Goal: Task Accomplishment & Management: Complete application form

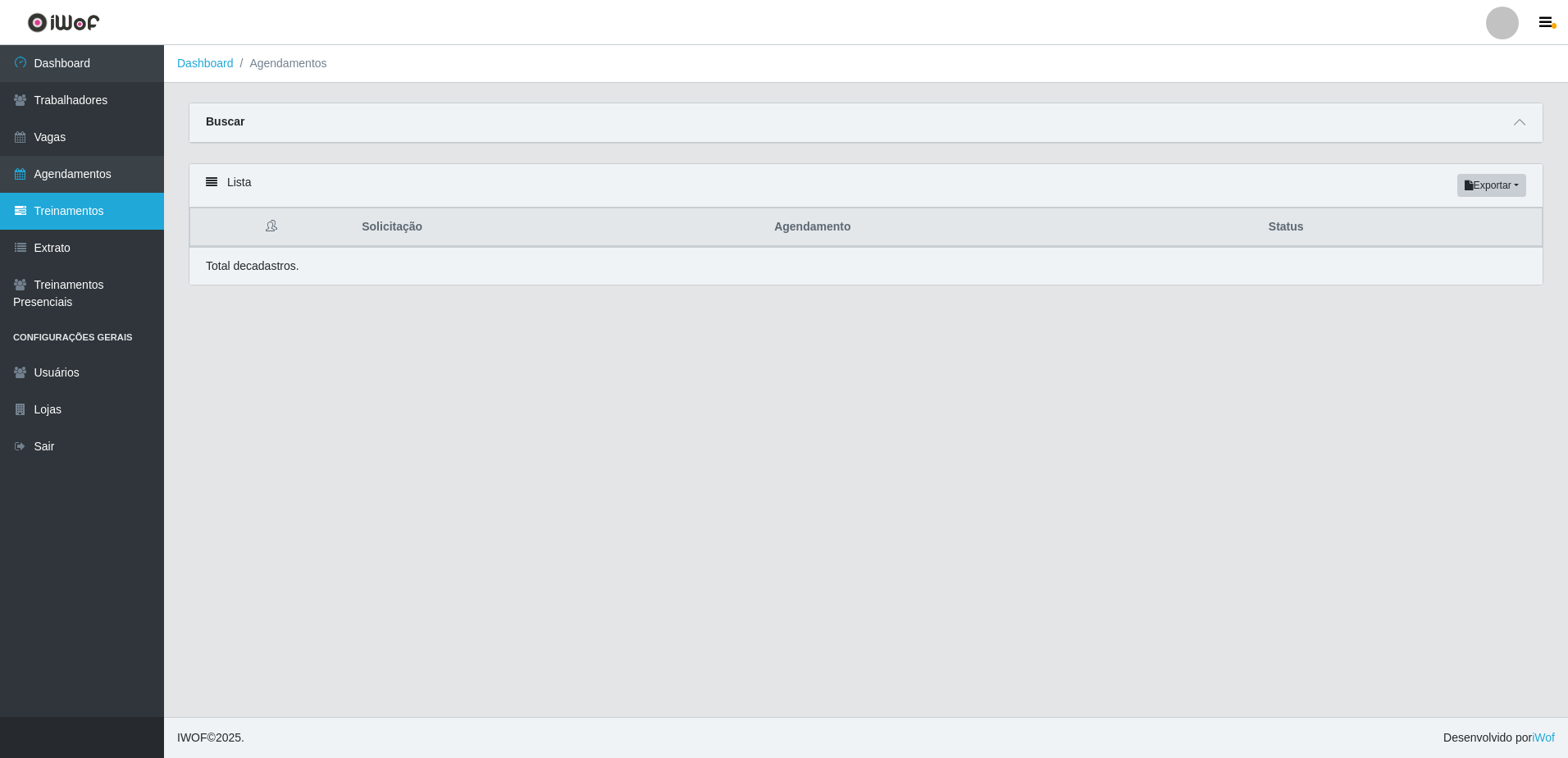
click at [61, 211] on link "Treinamentos" at bounding box center [82, 212] width 164 height 37
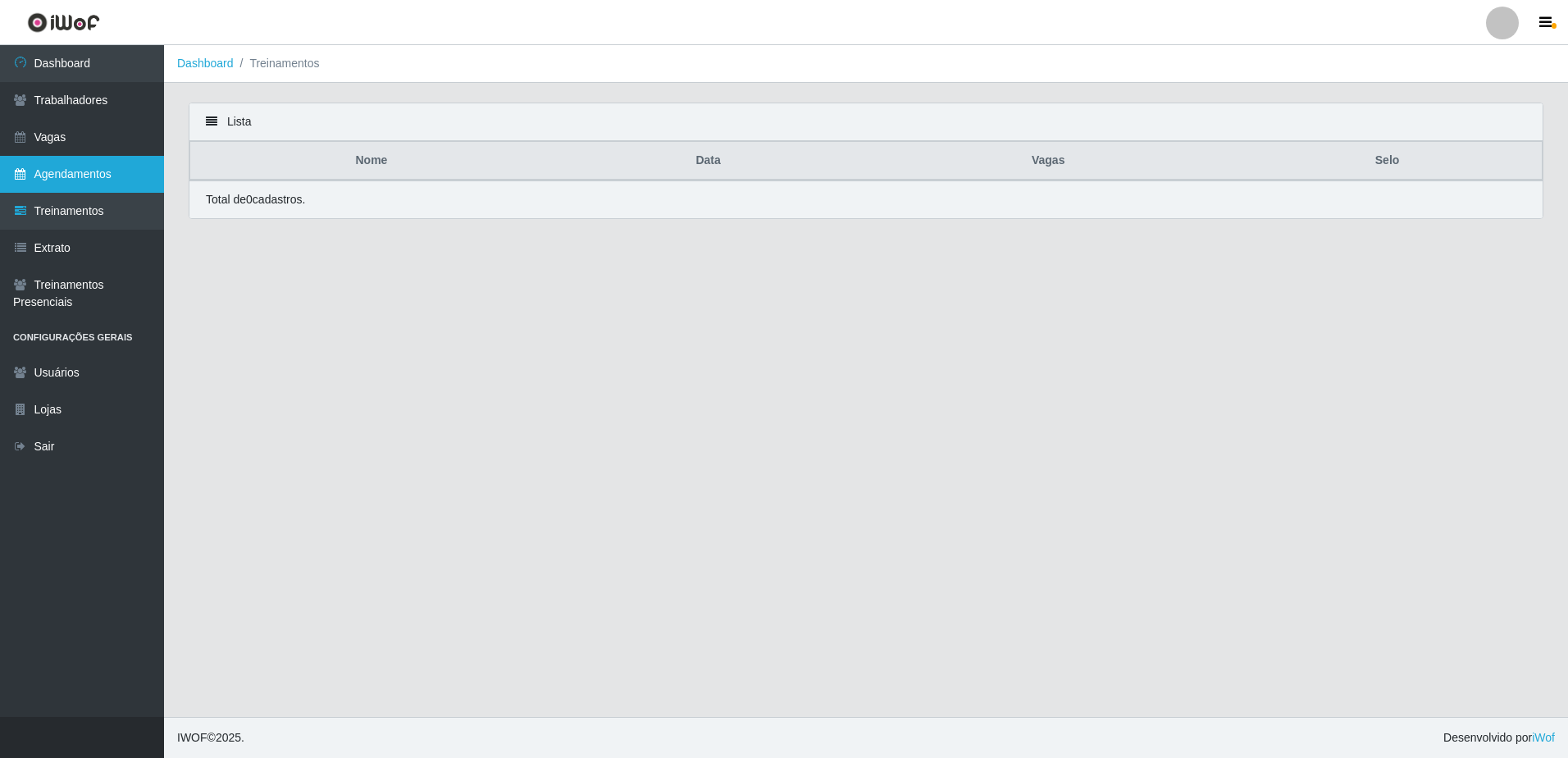
click at [93, 173] on link "Agendamentos" at bounding box center [82, 175] width 164 height 37
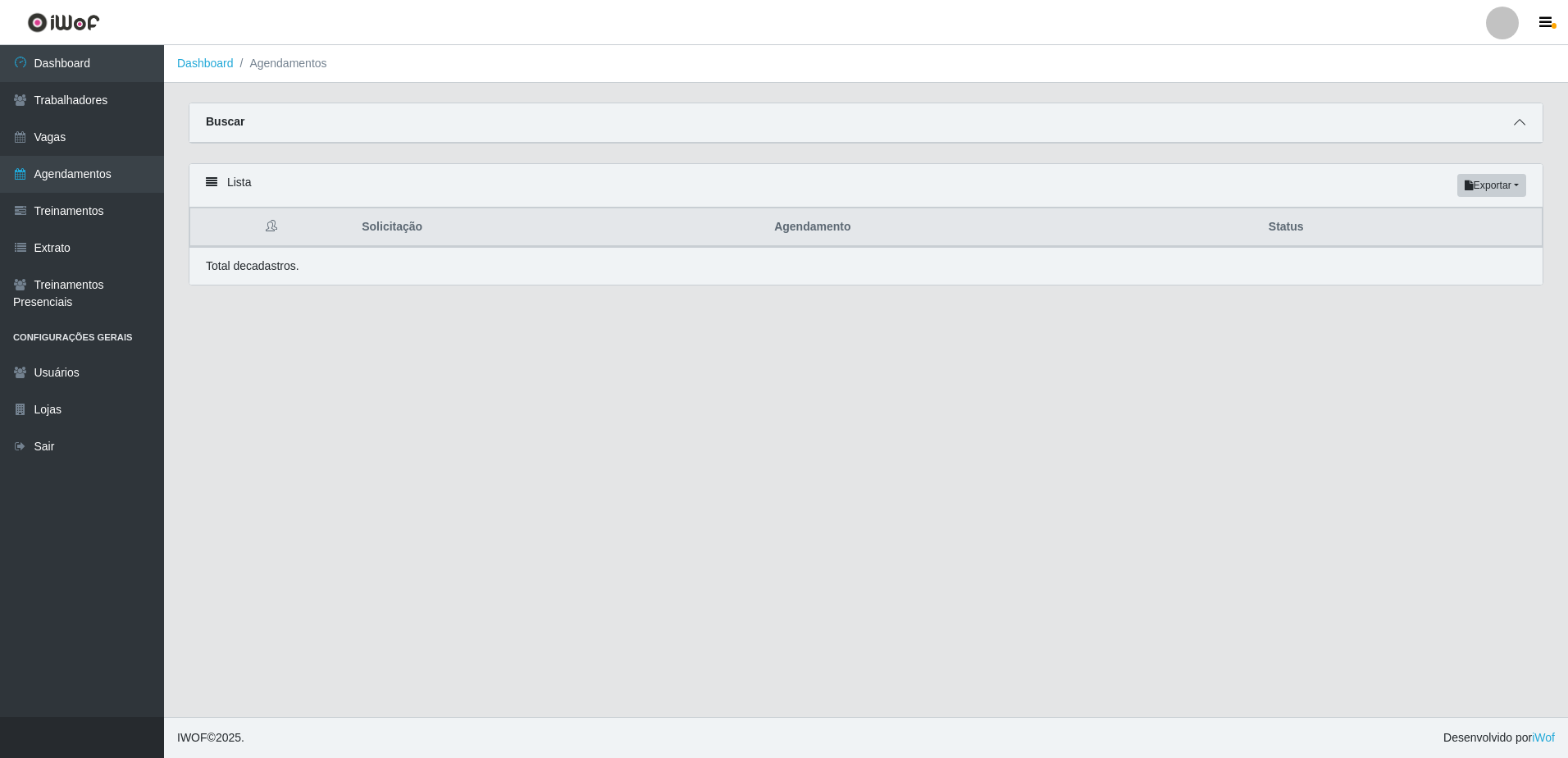
click at [1521, 118] on icon at bounding box center [1519, 122] width 11 height 11
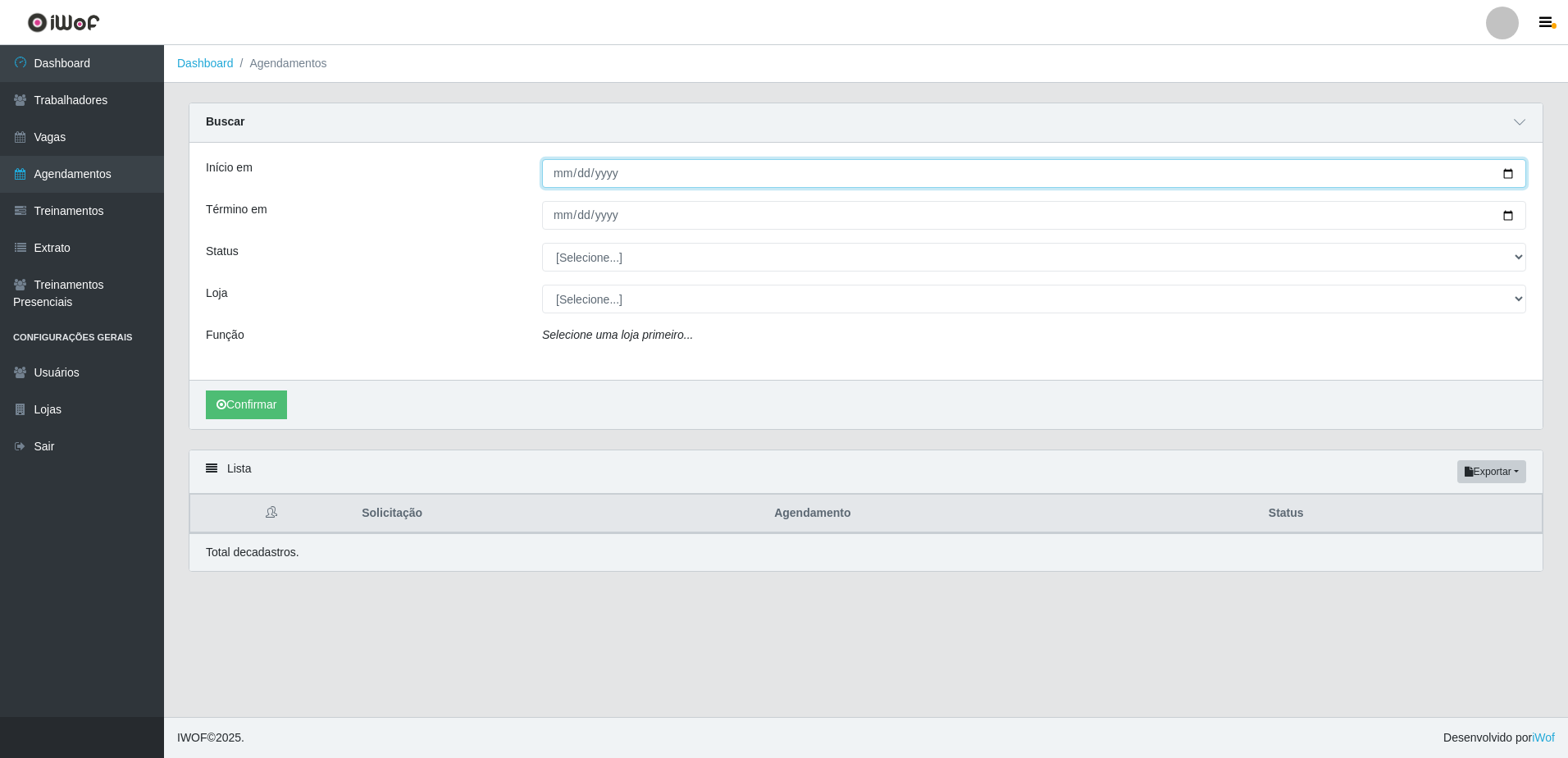
click at [555, 173] on input "Início em" at bounding box center [1034, 173] width 984 height 29
click at [554, 171] on input "Início em" at bounding box center [1034, 173] width 984 height 29
type input "[DATE]"
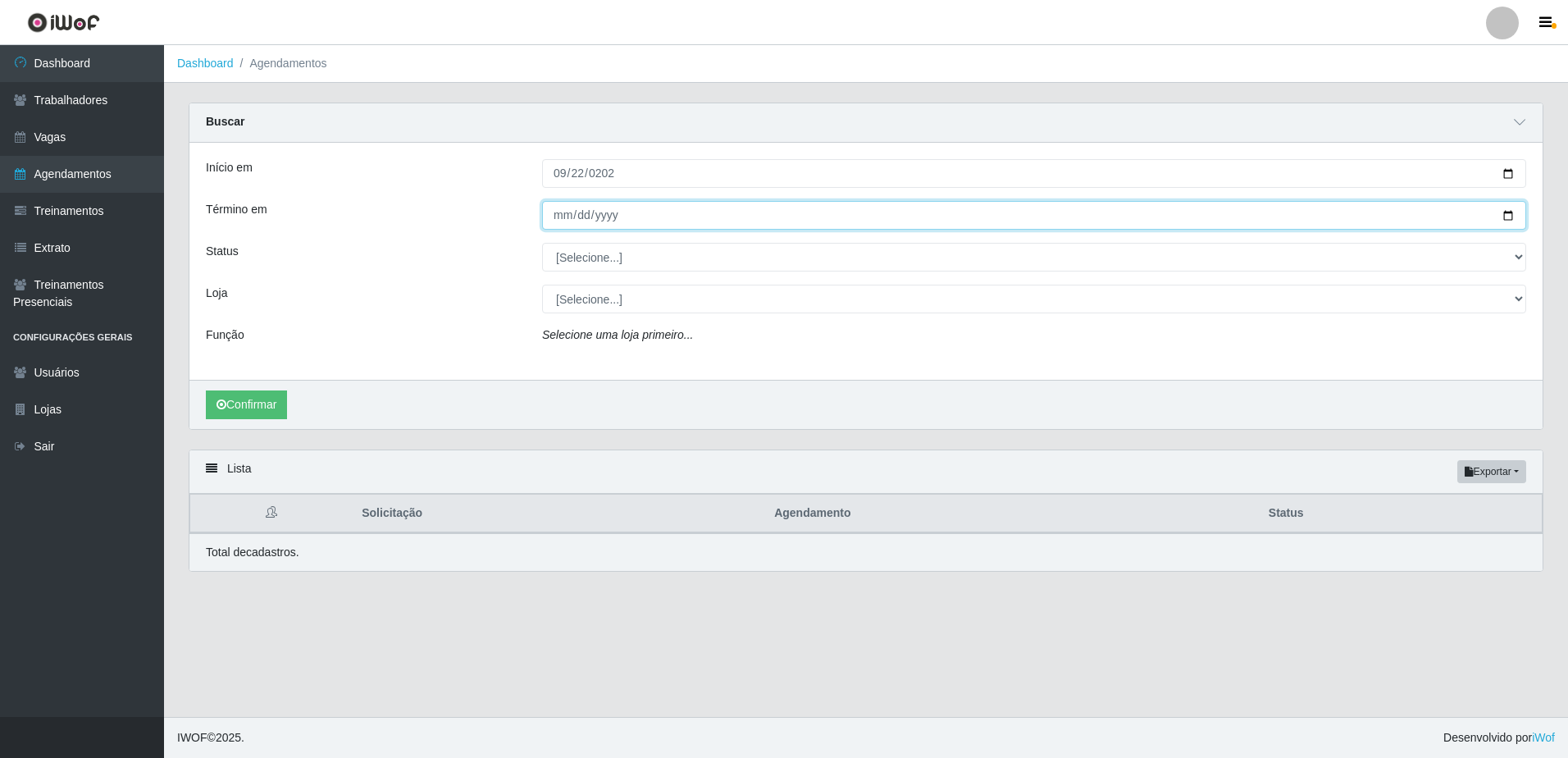
drag, startPoint x: 553, startPoint y: 215, endPoint x: 580, endPoint y: 223, distance: 28.2
click at [553, 216] on input "Término em" at bounding box center [1034, 214] width 984 height 29
type input "[DATE]"
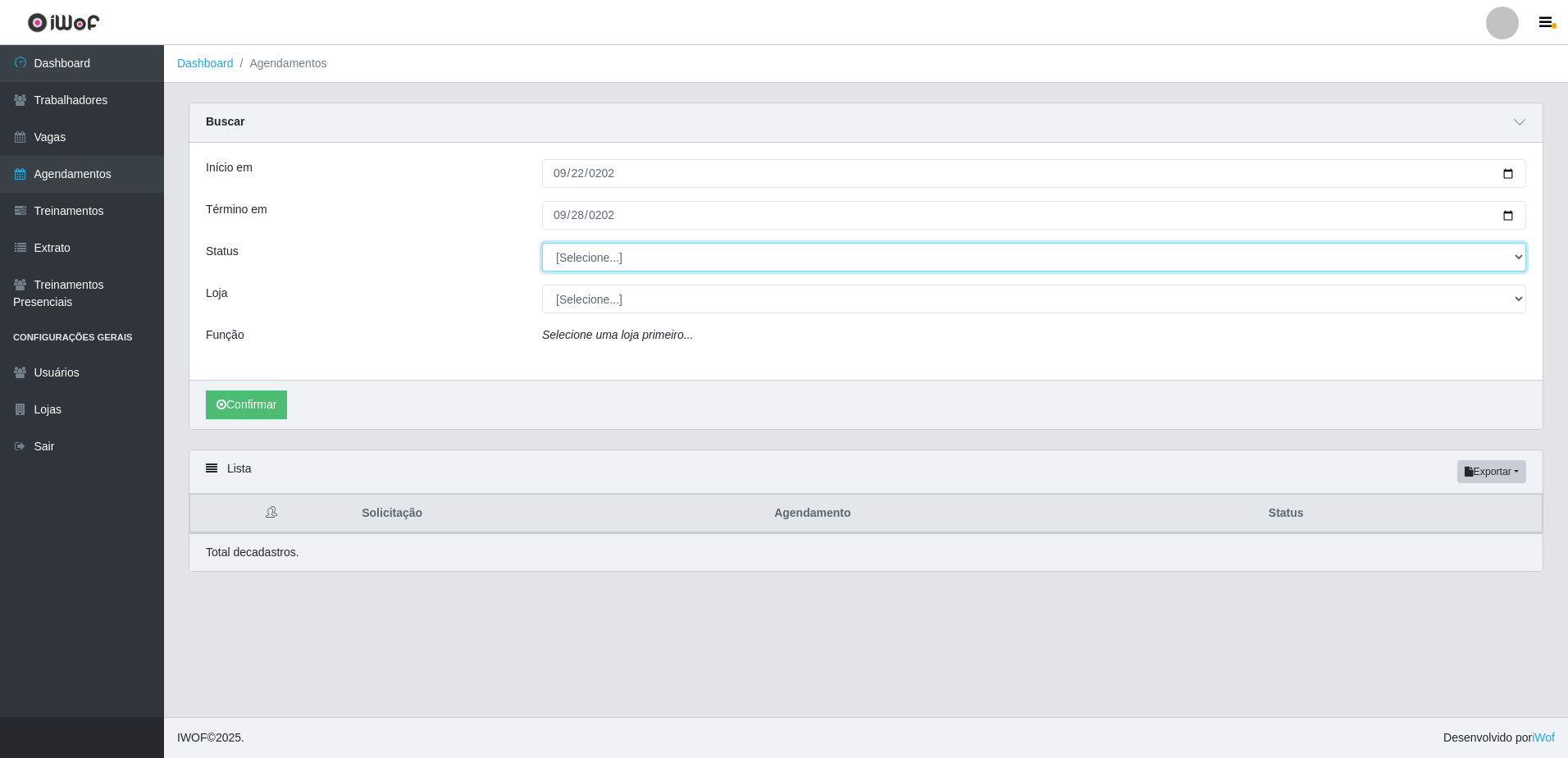
click at [760, 256] on select "[Selecione...] AGENDADO AGUARDANDO LIBERAR EM ANDAMENTO EM REVISÃO FINALIZADO C…" at bounding box center [1034, 257] width 984 height 29
select select "FINALIZADO"
click at [542, 244] on select "[Selecione...] AGENDADO AGUARDANDO LIBERAR EM ANDAMENTO EM REVISÃO FINALIZADO C…" at bounding box center [1034, 257] width 984 height 29
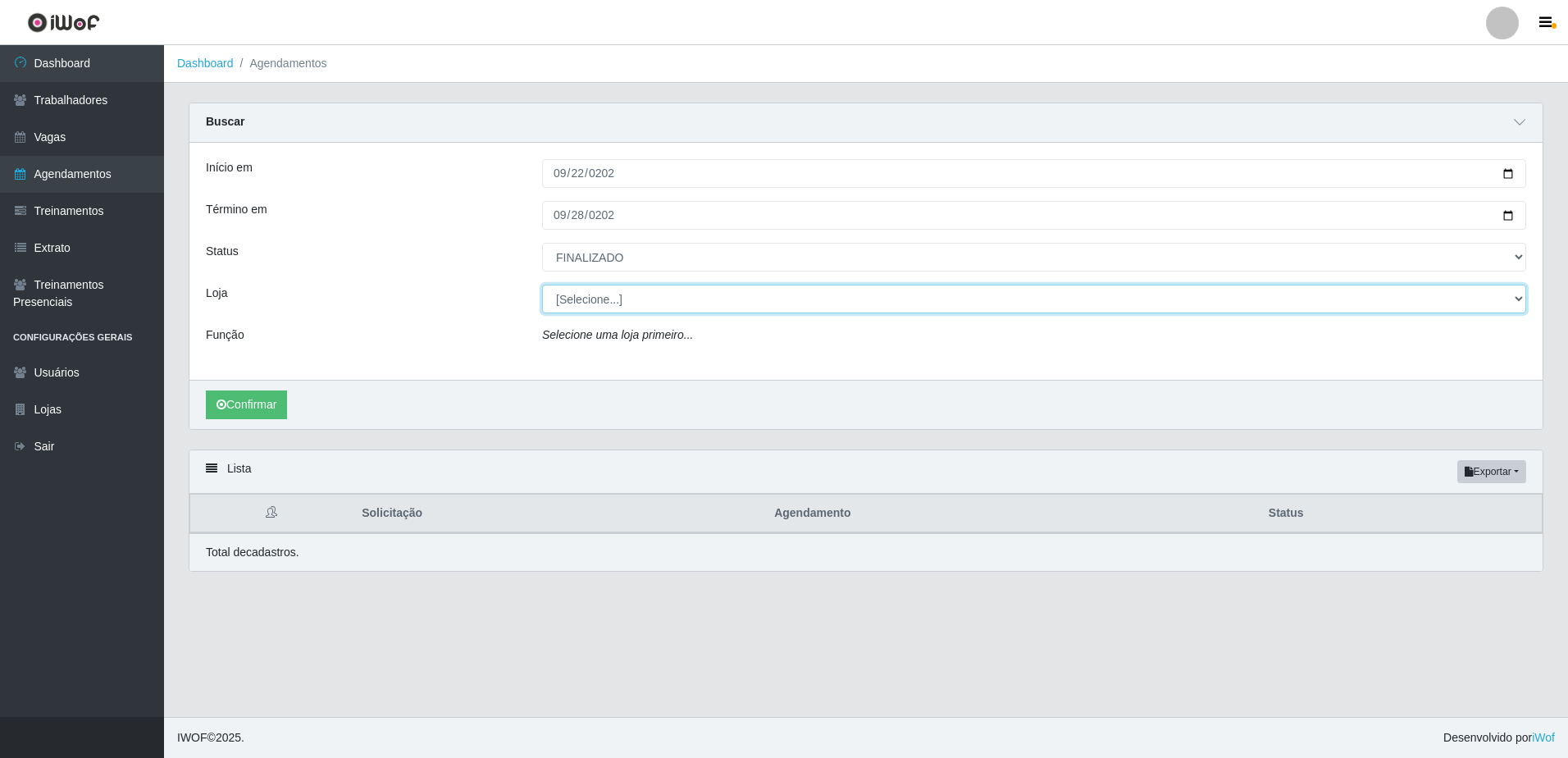
click at [657, 307] on select "[Selecione...] Rede Compras - CD Logistica Rede Compras Supermercados - LOJA 1 …" at bounding box center [1034, 299] width 984 height 29
click at [542, 286] on select "[Selecione...] Rede Compras - CD Logistica Rede Compras Supermercados - LOJA 1 …" at bounding box center [1034, 299] width 984 height 29
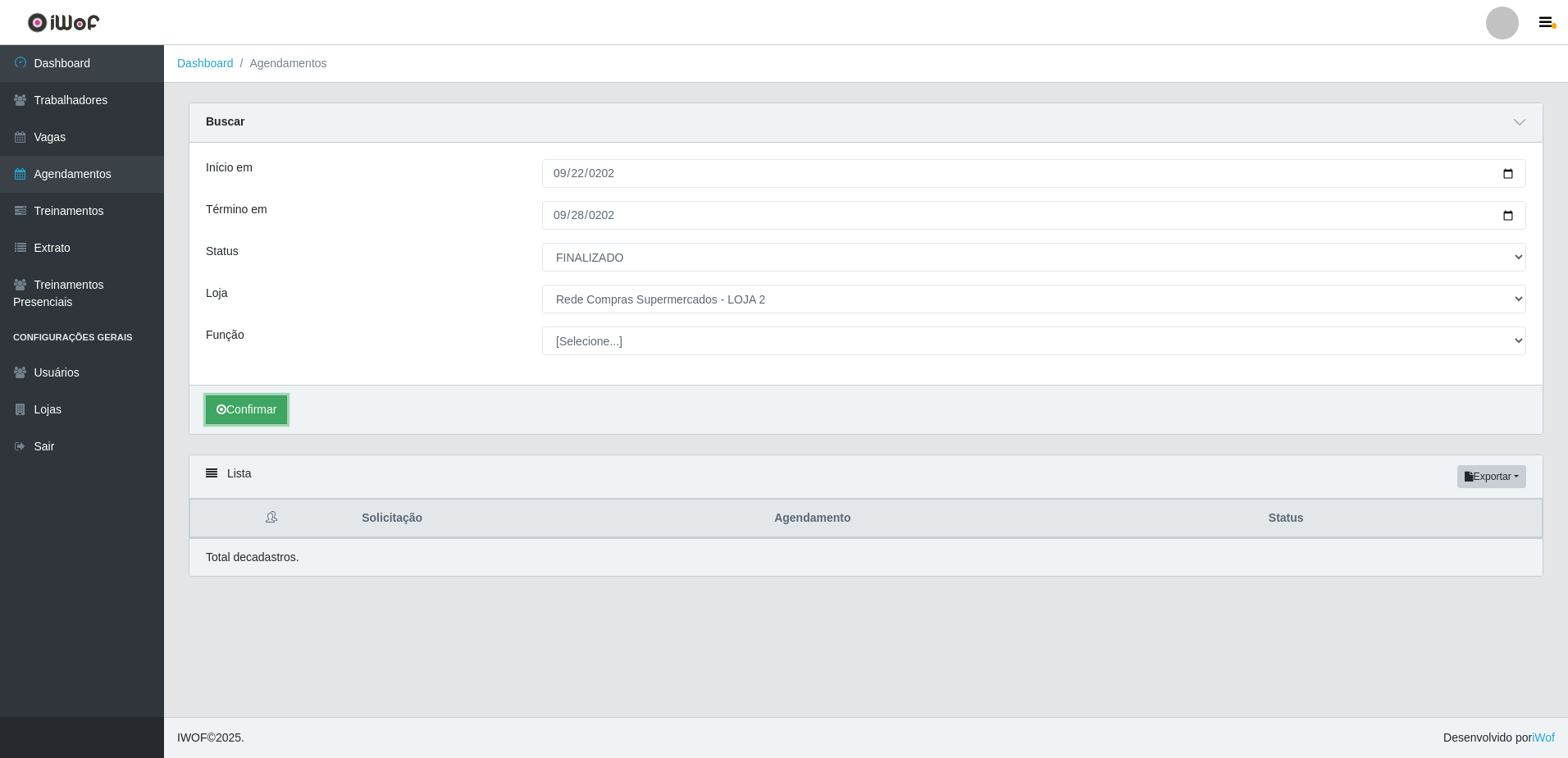
click at [268, 411] on button "Confirmar" at bounding box center [247, 410] width 81 height 29
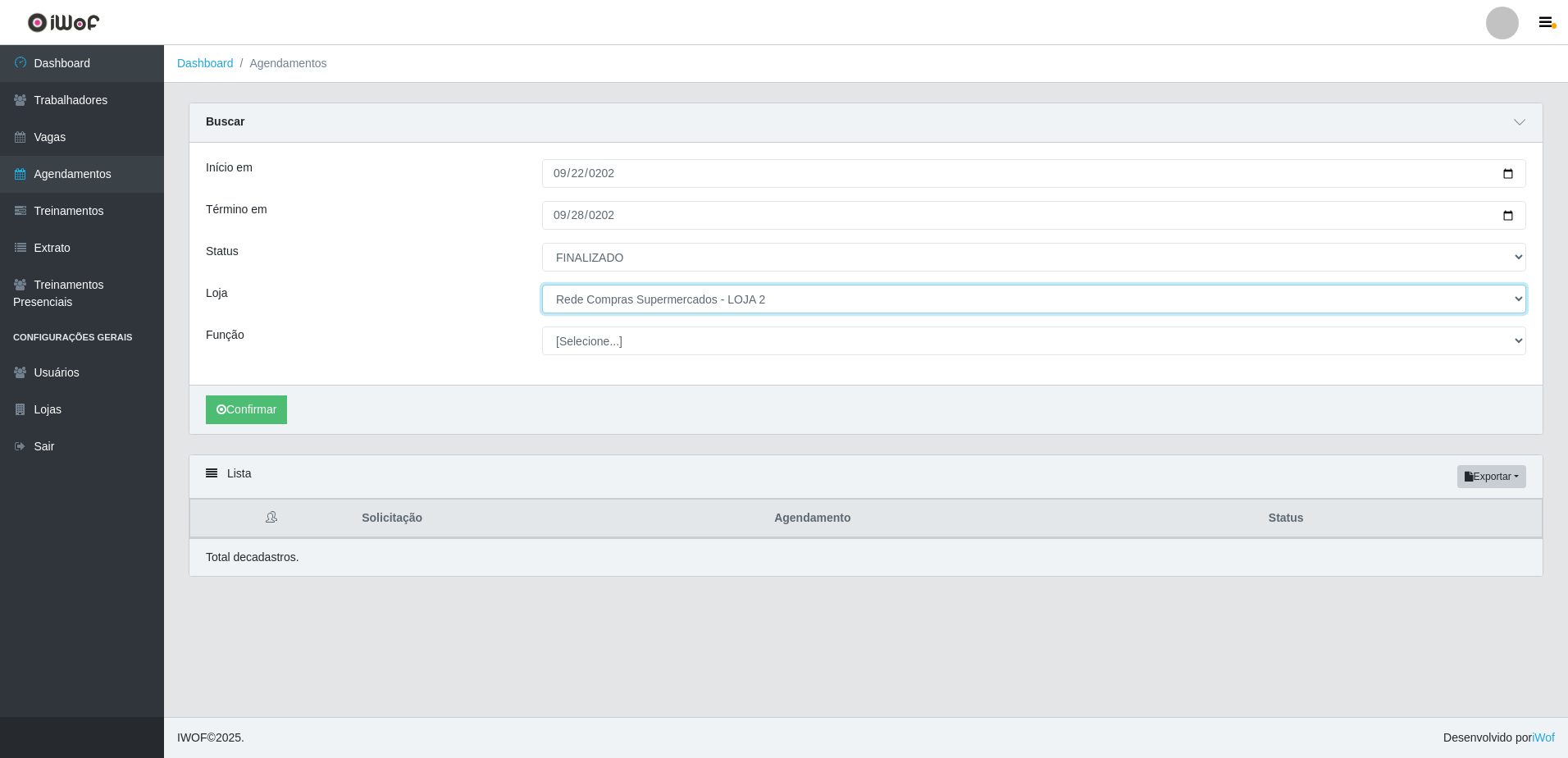
click at [700, 295] on select "[Selecione...] Rede Compras - CD Logistica Rede Compras Supermercados - LOJA 1 …" at bounding box center [1034, 299] width 984 height 29
select select "162"
click at [542, 286] on select "[Selecione...] Rede Compras - CD Logistica Rede Compras Supermercados - LOJA 1 …" at bounding box center [1034, 299] width 984 height 29
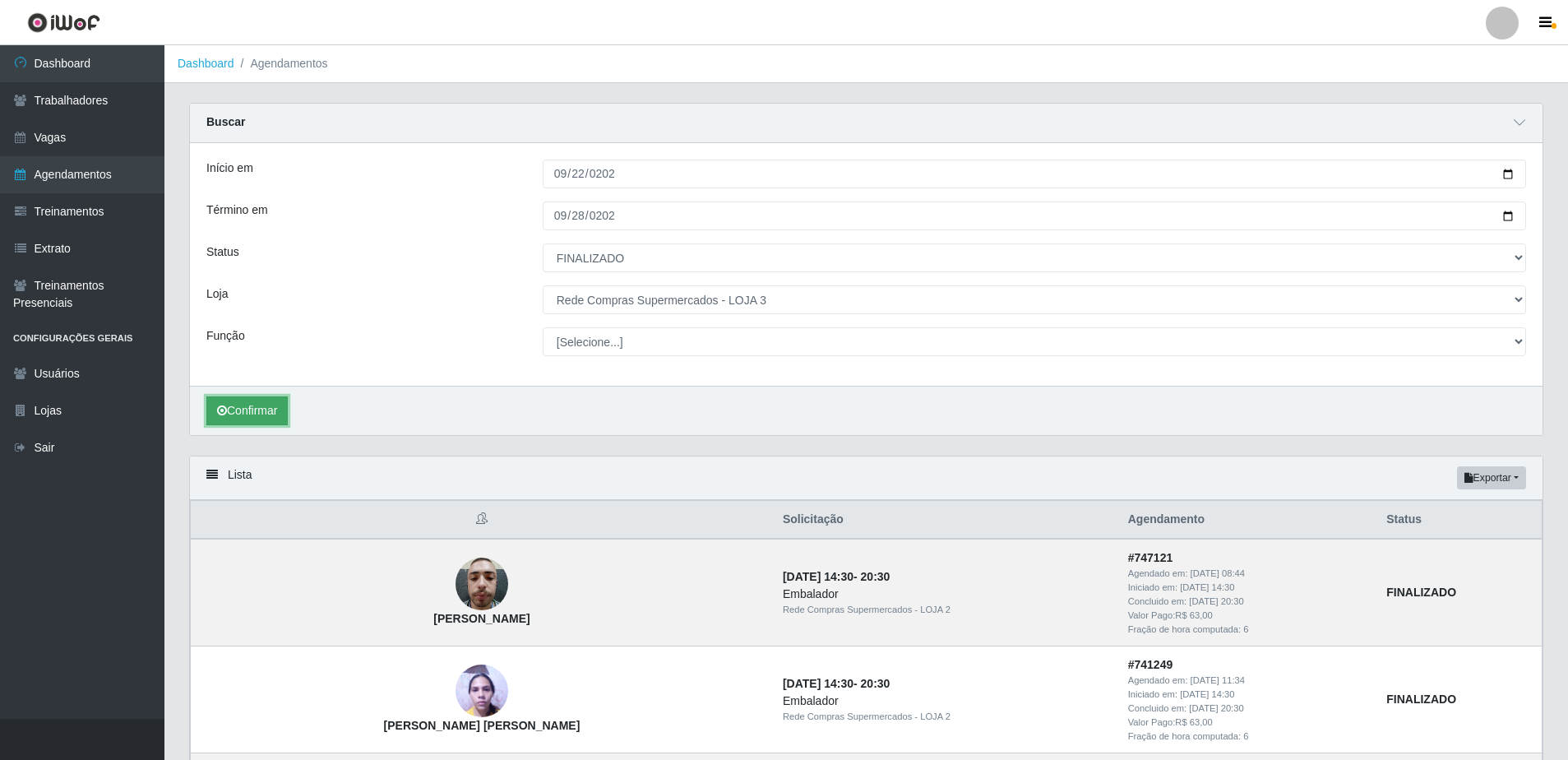
click at [260, 402] on button "Confirmar" at bounding box center [247, 411] width 82 height 29
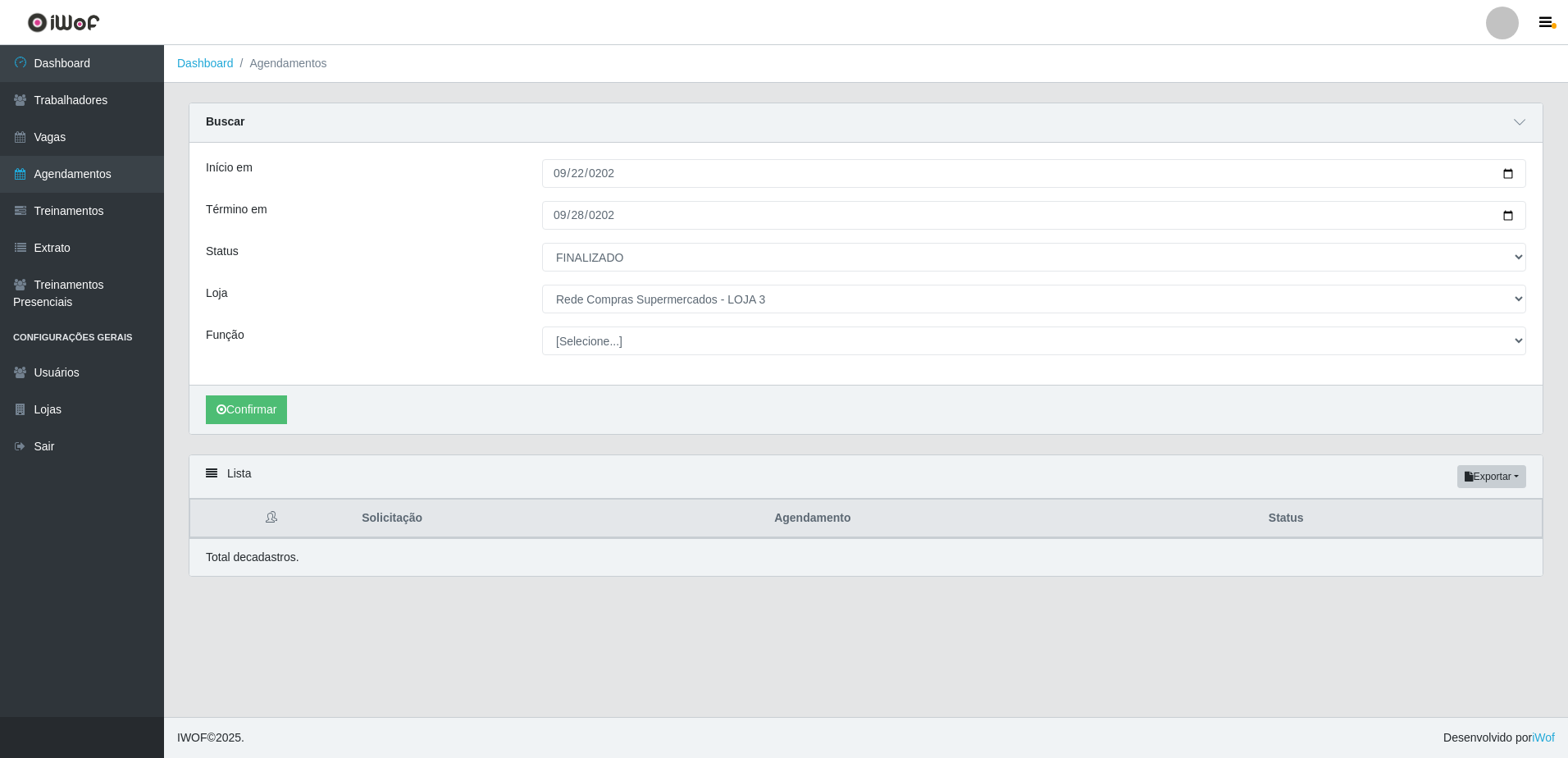
click at [363, 199] on div "Início em [DATE] Término em [DATE] Status [Selecione...] AGENDADO AGUARDANDO LI…" at bounding box center [866, 263] width 1353 height 242
click at [254, 400] on button "Confirmar" at bounding box center [247, 410] width 81 height 29
